Goal: Information Seeking & Learning: Compare options

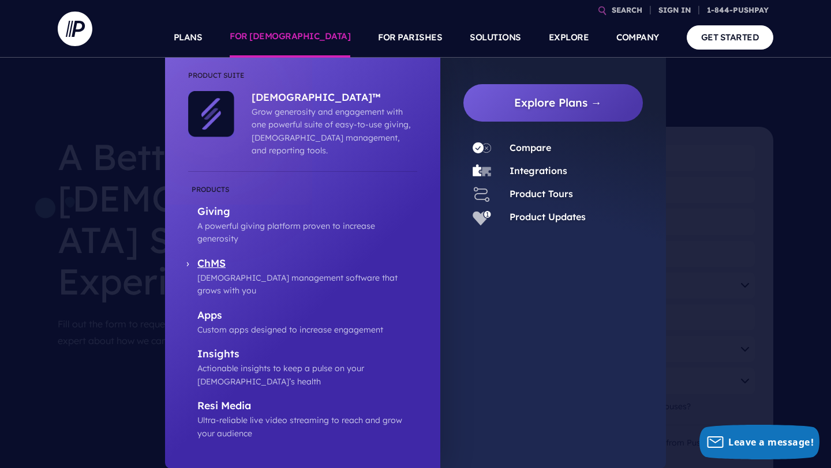
click at [222, 257] on p "ChMS" at bounding box center [307, 264] width 220 height 14
